Goal: Task Accomplishment & Management: Complete application form

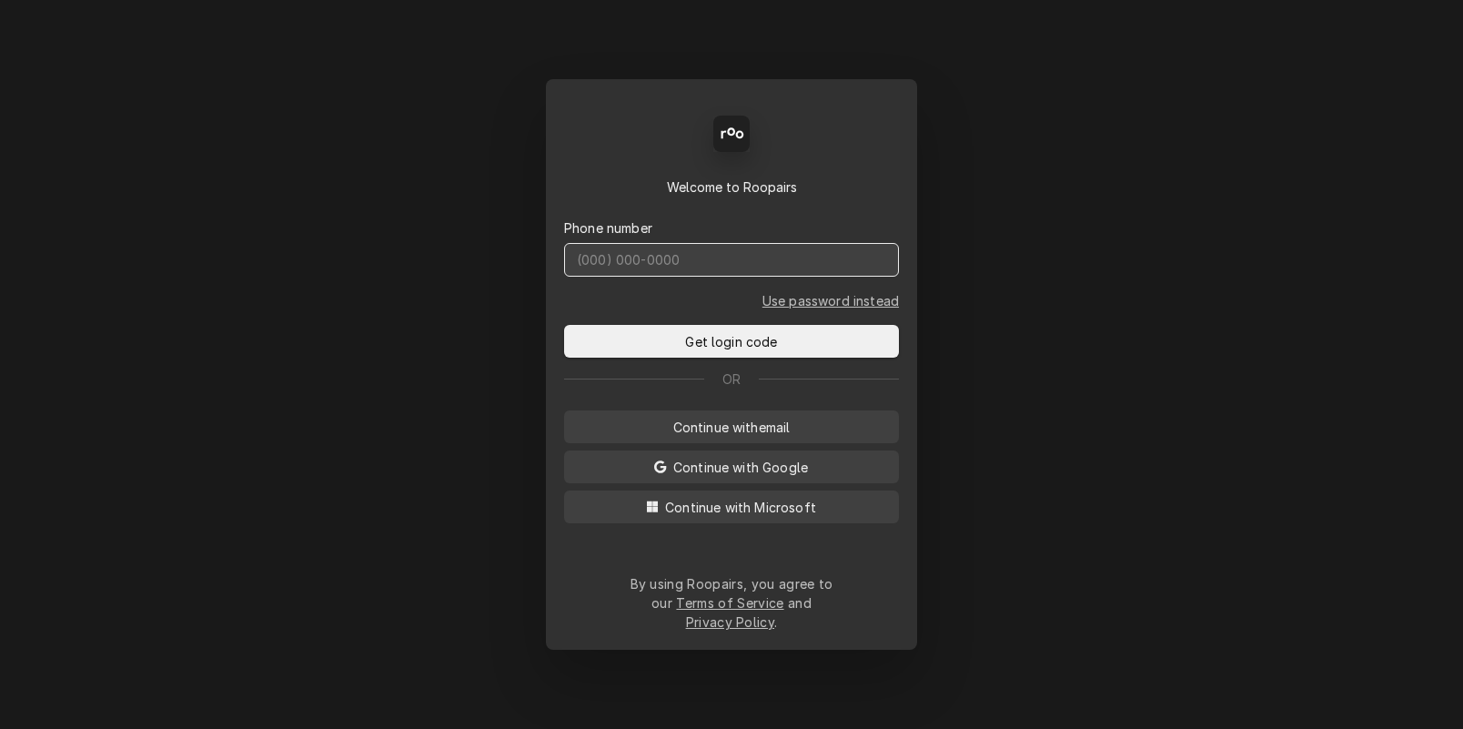
click at [705, 277] on input "Dynamic Content Wrapper" at bounding box center [731, 260] width 335 height 34
click at [774, 437] on span "Continue with email" at bounding box center [732, 427] width 125 height 19
click at [674, 276] on input "Dynamic Content Wrapper" at bounding box center [731, 260] width 335 height 34
click at [670, 277] on input "Dynamic Content Wrapper" at bounding box center [731, 260] width 335 height 34
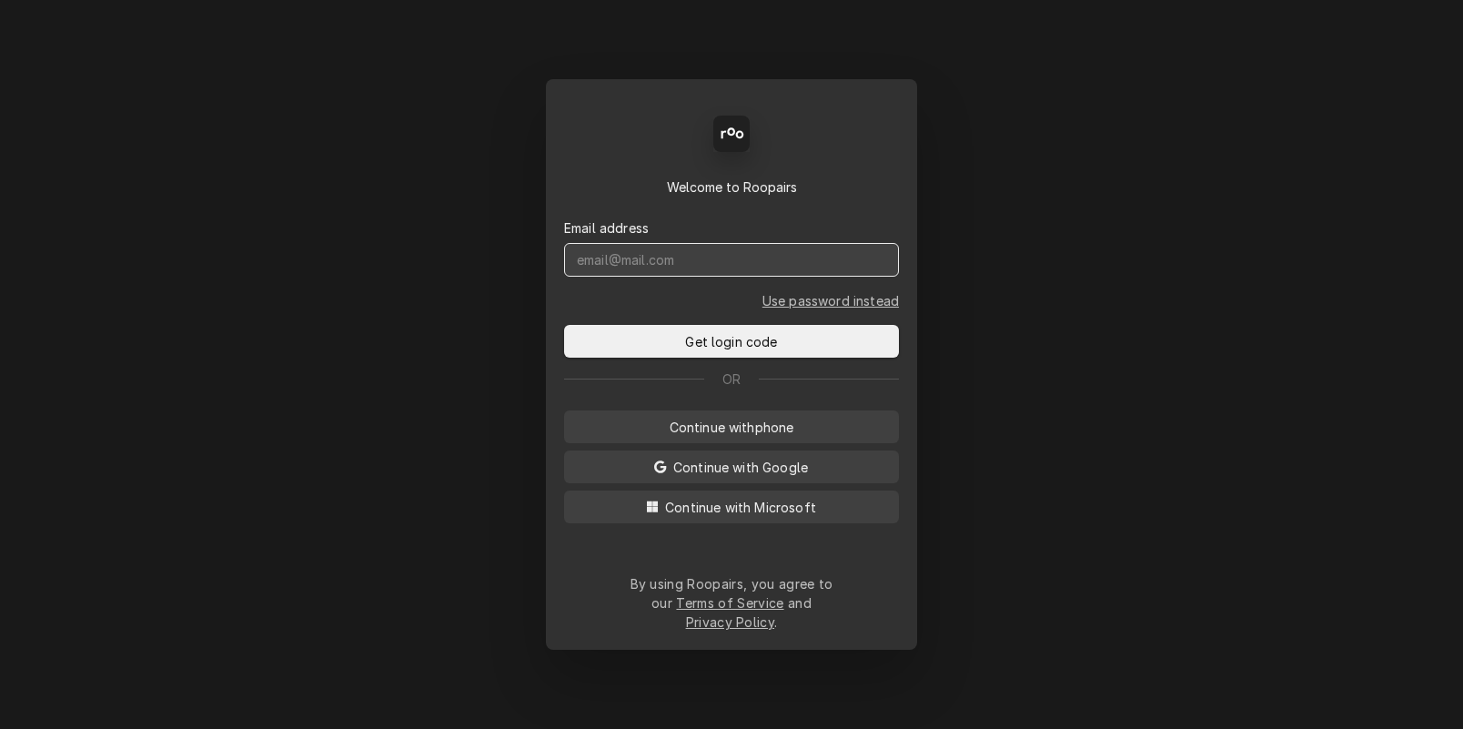
click at [653, 274] on input "Dynamic Content Wrapper" at bounding box center [731, 260] width 335 height 34
click at [438, 287] on div "Back Enter code Welcome to Roopairs Email address Use password instead Get logi…" at bounding box center [731, 364] width 1463 height 729
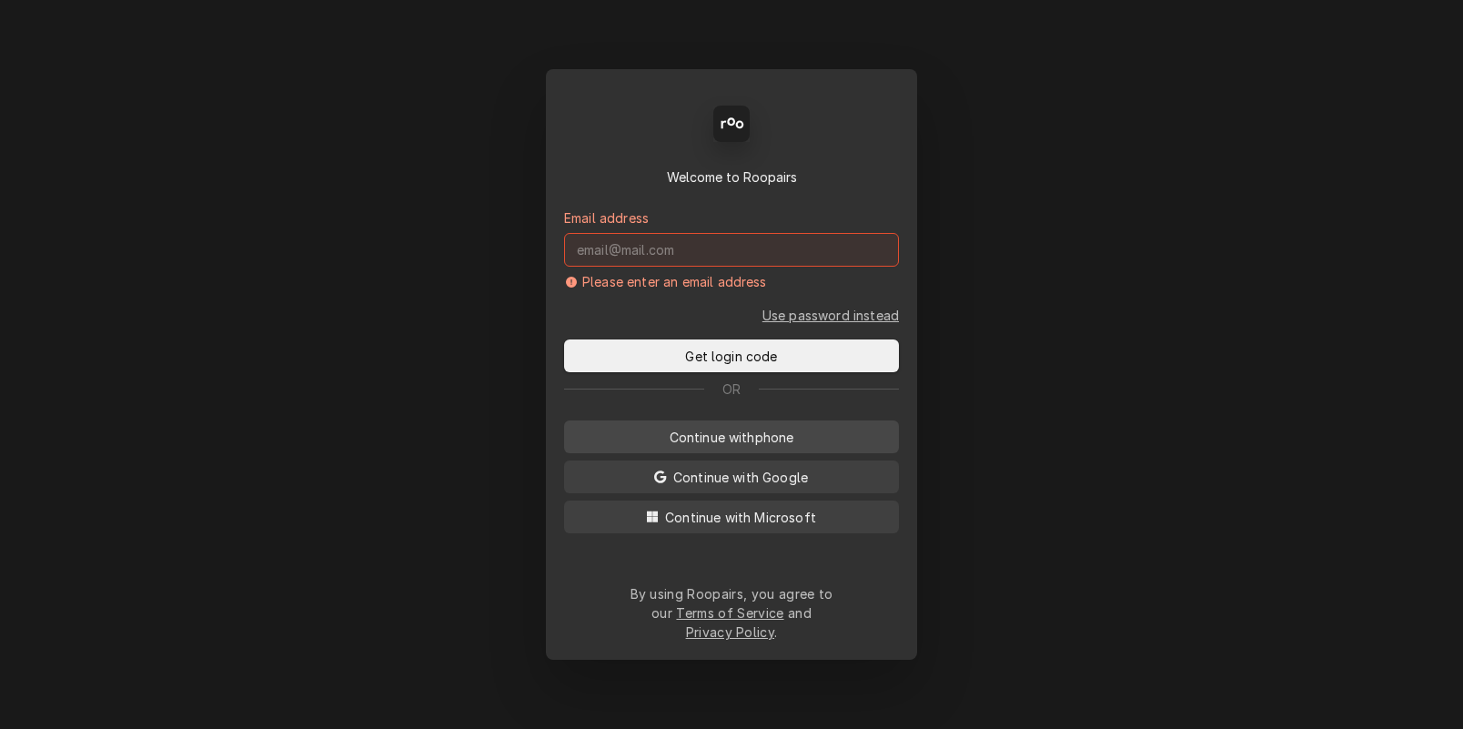
click at [778, 447] on span "Continue with phone" at bounding box center [732, 437] width 132 height 19
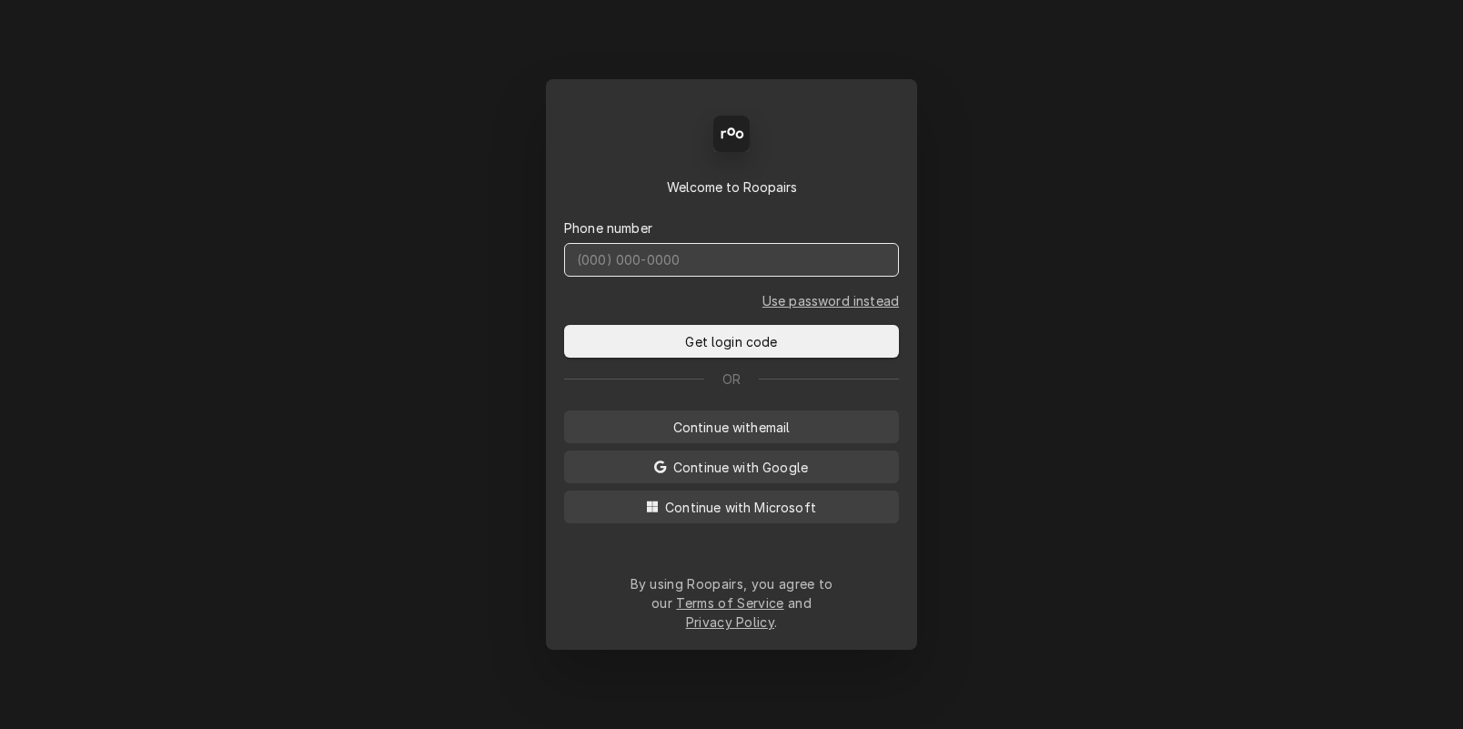
click at [693, 274] on input "Dynamic Content Wrapper" at bounding box center [731, 260] width 335 height 34
drag, startPoint x: 1030, startPoint y: 349, endPoint x: 1021, endPoint y: 361, distance: 15.7
click at [1030, 349] on div "Back Enter code Welcome to Roopairs Phone number Use password instead Get login…" at bounding box center [731, 364] width 1463 height 729
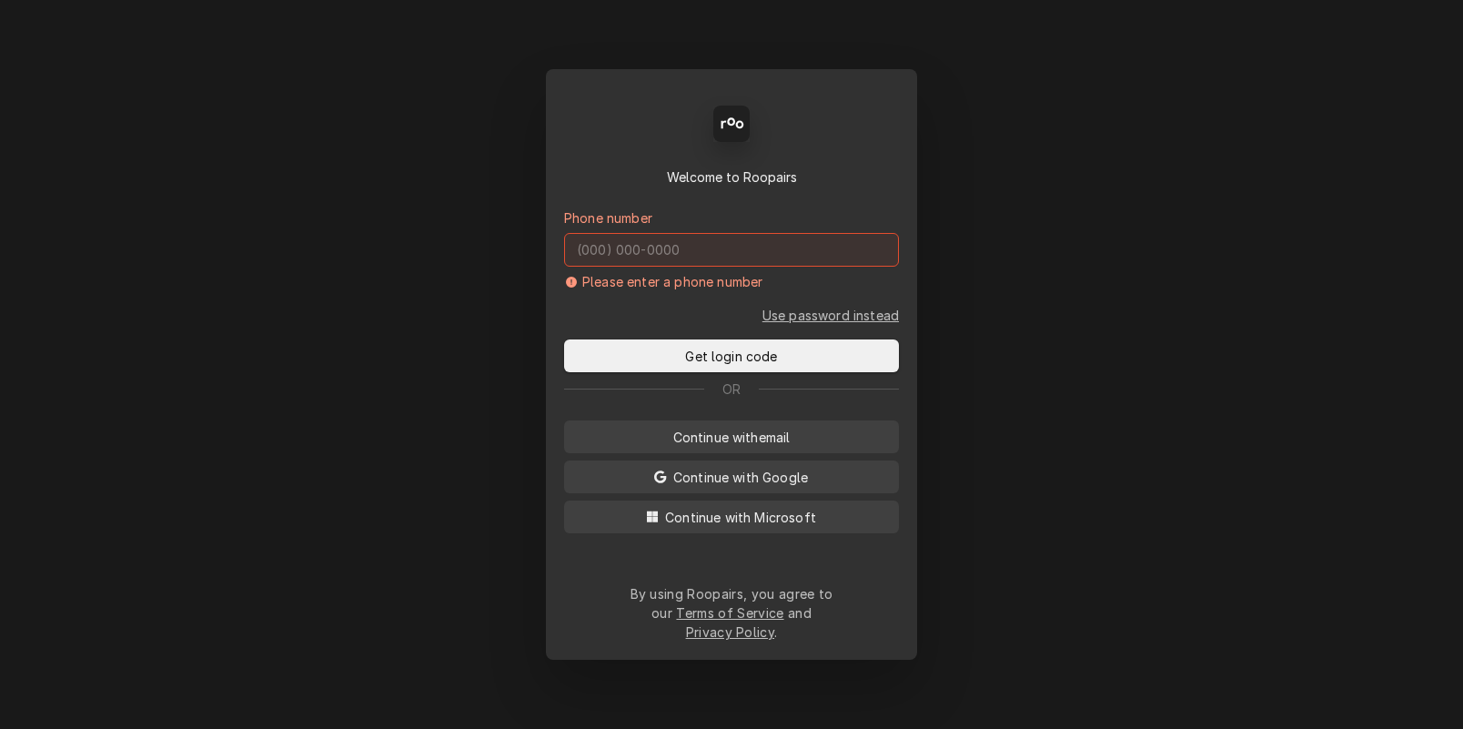
click at [1112, 140] on div "Back Enter code Welcome to Roopairs Phone number Please enter a phone number Us…" at bounding box center [731, 364] width 1463 height 729
drag, startPoint x: 218, startPoint y: 74, endPoint x: 224, endPoint y: 60, distance: 15.1
click at [218, 71] on div "Back Enter code Welcome to Roopairs Phone number Please enter a phone number Us…" at bounding box center [731, 364] width 1463 height 729
